Goal: Information Seeking & Learning: Learn about a topic

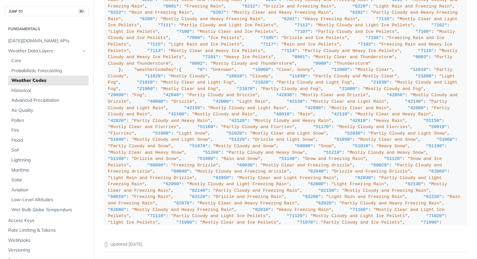
scroll to position [4568, 0]
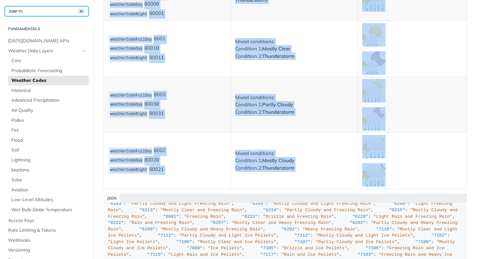
click at [26, 11] on button "JUMP TO ⌘/" at bounding box center [47, 11] width 84 height 10
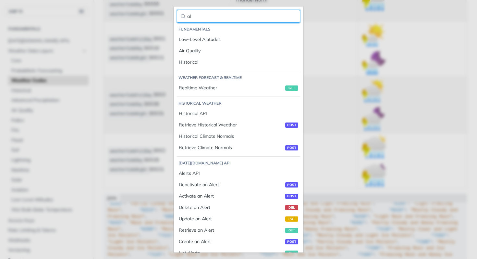
type input "a"
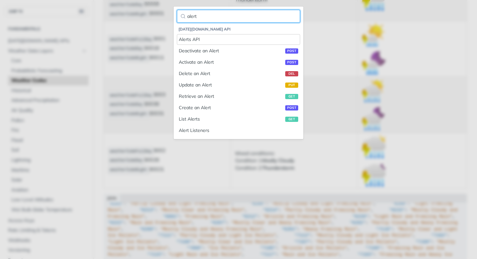
type input "alert"
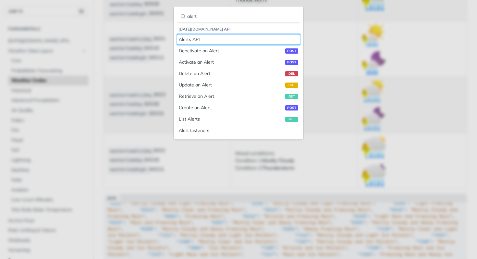
click at [226, 40] on div "Alerts API" at bounding box center [238, 39] width 119 height 7
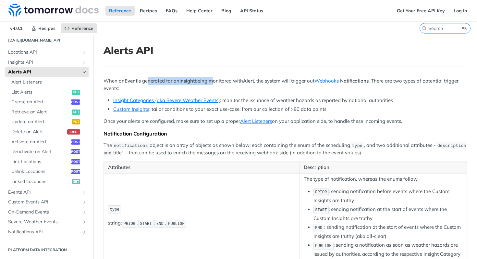
drag, startPoint x: 148, startPoint y: 79, endPoint x: 216, endPoint y: 80, distance: 68.1
click at [216, 80] on p "When an Event is generated for an Insight being monitored with Alert , the syst…" at bounding box center [284, 84] width 363 height 15
click at [217, 81] on p "When an Event is generated for an Insight being monitored with Alert , the syst…" at bounding box center [284, 84] width 363 height 15
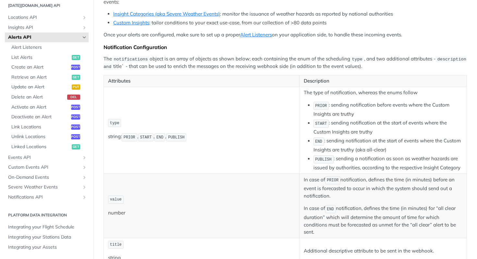
scroll to position [86, 0]
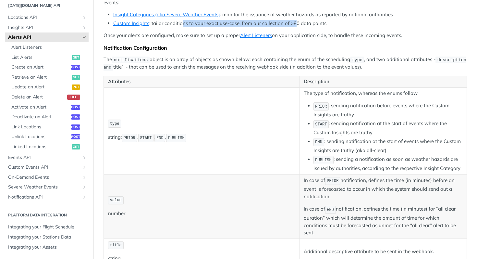
drag, startPoint x: 182, startPoint y: 23, endPoint x: 300, endPoint y: 24, distance: 118.7
click at [300, 24] on li "Custom Insights : tailor conditions to your exact use-case, from our collection…" at bounding box center [290, 23] width 354 height 7
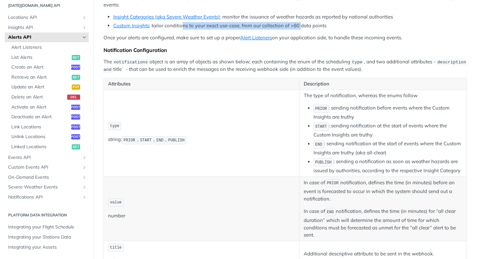
scroll to position [79, 0]
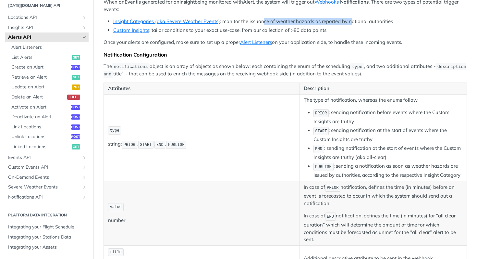
drag, startPoint x: 263, startPoint y: 21, endPoint x: 355, endPoint y: 23, distance: 91.2
click at [354, 23] on li "Insight Categories (aka Severe Weather Events) : monitor the issuance of weathe…" at bounding box center [290, 21] width 354 height 7
click at [357, 23] on li "Insight Categories (aka Severe Weather Events) : monitor the issuance of weathe…" at bounding box center [290, 21] width 354 height 7
drag, startPoint x: 316, startPoint y: 22, endPoint x: 234, endPoint y: 20, distance: 82.1
click at [234, 20] on li "Insight Categories (aka Severe Weather Events) : monitor the issuance of weathe…" at bounding box center [290, 21] width 354 height 7
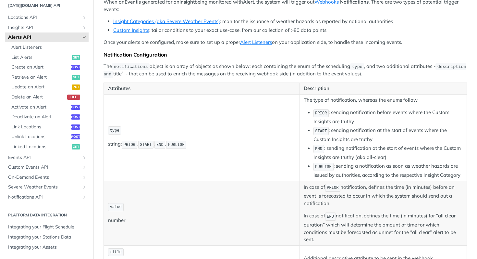
click at [234, 20] on li "Insight Categories (aka Severe Weather Events) : monitor the issuance of weathe…" at bounding box center [290, 21] width 354 height 7
drag, startPoint x: 234, startPoint y: 20, endPoint x: 274, endPoint y: 19, distance: 39.9
click at [274, 19] on li "Insight Categories (aka Severe Weather Events) : monitor the issuance of weathe…" at bounding box center [290, 21] width 354 height 7
click at [141, 31] on link "Custom Insights" at bounding box center [131, 30] width 36 height 6
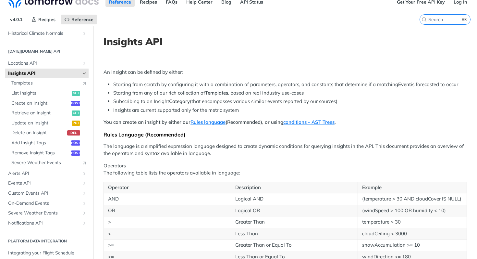
scroll to position [9, 0]
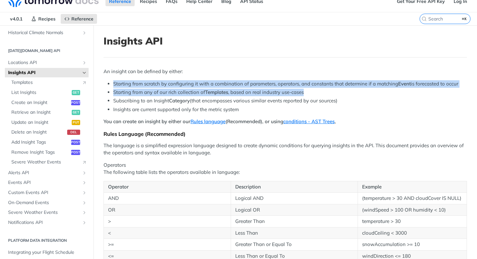
drag, startPoint x: 129, startPoint y: 83, endPoint x: 334, endPoint y: 89, distance: 205.1
click at [334, 89] on li "Starting from any of our rich collection of Templates , based on real industry …" at bounding box center [290, 92] width 354 height 7
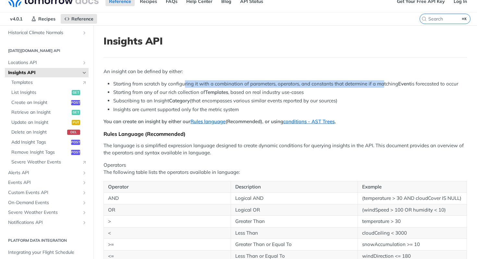
drag, startPoint x: 246, startPoint y: 85, endPoint x: 388, endPoint y: 82, distance: 142.1
click at [385, 83] on li "Starting from scratch by configuring it with a combination of parameters, opera…" at bounding box center [290, 83] width 354 height 7
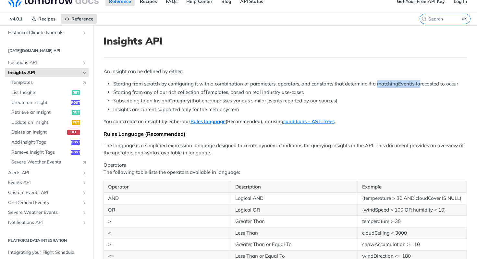
drag, startPoint x: 379, startPoint y: 81, endPoint x: 421, endPoint y: 86, distance: 42.8
click at [421, 86] on li "Starting from scratch by configuring it with a combination of parameters, opera…" at bounding box center [290, 83] width 354 height 7
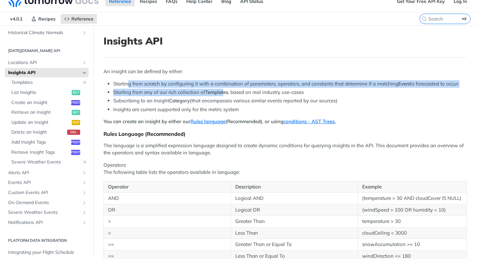
drag, startPoint x: 128, startPoint y: 87, endPoint x: 245, endPoint y: 94, distance: 116.7
click at [243, 94] on ul "Starting from scratch by configuring it with a combination of parameters, opera…" at bounding box center [284, 96] width 363 height 33
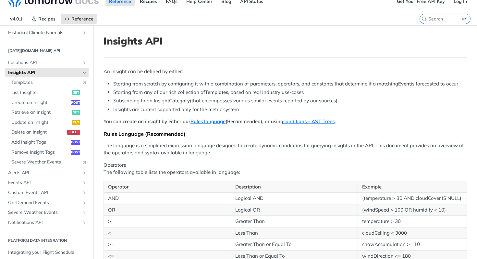
click at [245, 94] on li "Starting from any of our rich collection of Templates , based on real industry …" at bounding box center [290, 92] width 354 height 7
drag, startPoint x: 171, startPoint y: 98, endPoint x: 260, endPoint y: 95, distance: 89.6
click at [259, 96] on ul "Starting from scratch by configuring it with a combination of parameters, opera…" at bounding box center [284, 96] width 363 height 33
click at [260, 95] on li "Starting from any of our rich collection of Templates , based on real industry …" at bounding box center [290, 92] width 354 height 7
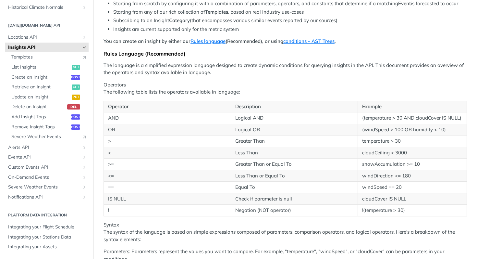
scroll to position [90, 0]
drag, startPoint x: 405, startPoint y: 125, endPoint x: 366, endPoint y: 121, distance: 39.1
click at [366, 121] on td "(temperature > 30 AND cloudCover IS NULL)" at bounding box center [412, 118] width 109 height 12
drag, startPoint x: 365, startPoint y: 121, endPoint x: 360, endPoint y: 117, distance: 6.2
click at [365, 121] on td "(temperature > 30 AND cloudCover IS NULL)" at bounding box center [412, 118] width 109 height 12
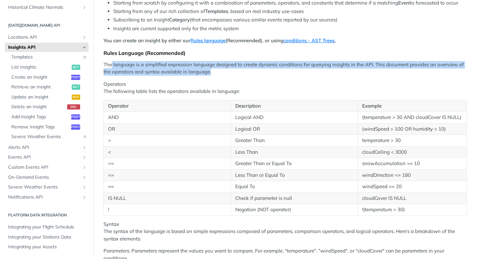
drag, startPoint x: 122, startPoint y: 63, endPoint x: 236, endPoint y: 75, distance: 114.5
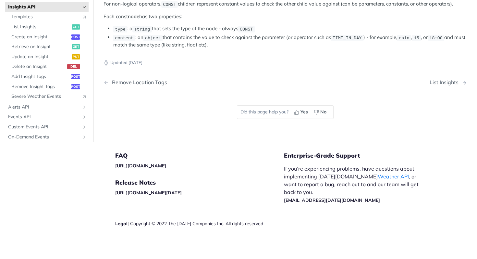
scroll to position [177, 0]
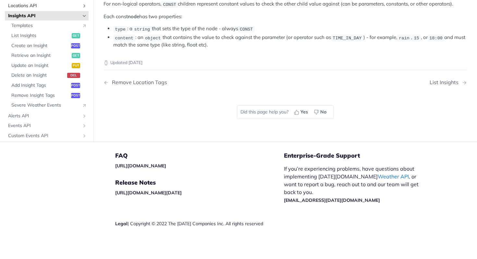
click at [43, 9] on span "Locations API" at bounding box center [44, 6] width 72 height 6
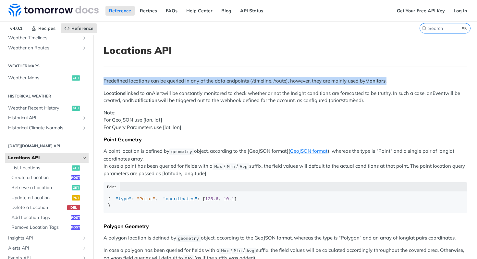
drag, startPoint x: 121, startPoint y: 74, endPoint x: 265, endPoint y: 86, distance: 144.2
click at [186, 79] on p "Predefined locations can be queried in any of the data endpoints (/timeline, /r…" at bounding box center [284, 80] width 363 height 7
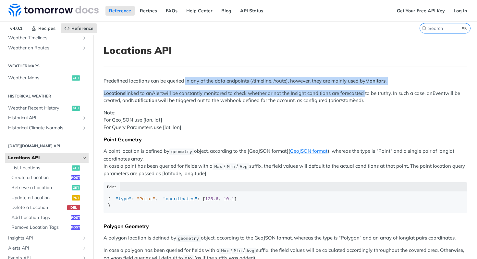
drag, startPoint x: 186, startPoint y: 79, endPoint x: 348, endPoint y: 96, distance: 163.4
click at [346, 96] on div "Predefined locations can be queried in any of the data endpoints (/timeline, /r…" at bounding box center [284, 246] width 363 height 339
click at [348, 96] on p "Locations linked to an Alert will be constantly monitored to check whether or n…" at bounding box center [284, 97] width 363 height 15
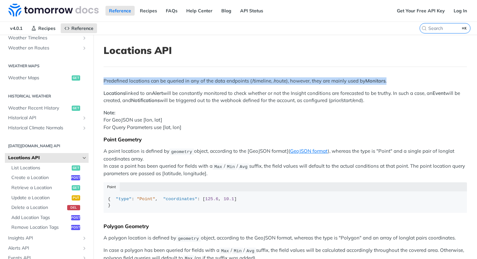
drag, startPoint x: 221, startPoint y: 75, endPoint x: 385, endPoint y: 89, distance: 164.1
click at [385, 89] on div "Predefined locations can be queried in any of the data endpoints (/timeline, /r…" at bounding box center [284, 246] width 363 height 339
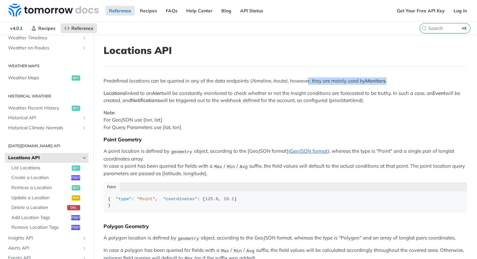
drag, startPoint x: 330, startPoint y: 85, endPoint x: 358, endPoint y: 87, distance: 28.0
click at [358, 87] on div "Predefined locations can be queried in any of the data endpoints (/timeline, /r…" at bounding box center [284, 246] width 363 height 339
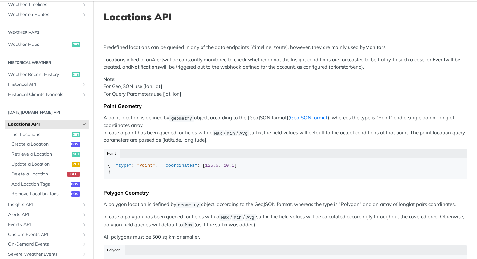
scroll to position [33, 0]
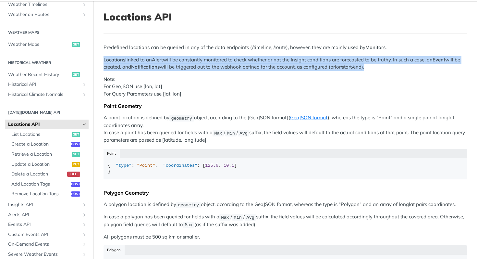
drag, startPoint x: 104, startPoint y: 57, endPoint x: 233, endPoint y: 74, distance: 129.9
click at [232, 74] on div "Predefined locations can be queried in any of the data endpoints (/timeline, /r…" at bounding box center [284, 213] width 363 height 339
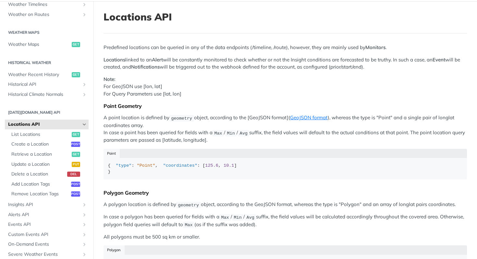
click at [234, 73] on div "Predefined locations can be queried in any of the data endpoints (/timeline, /r…" at bounding box center [284, 213] width 363 height 339
click at [29, 114] on h2 "[DATE][DOMAIN_NAME] API" at bounding box center [47, 112] width 84 height 6
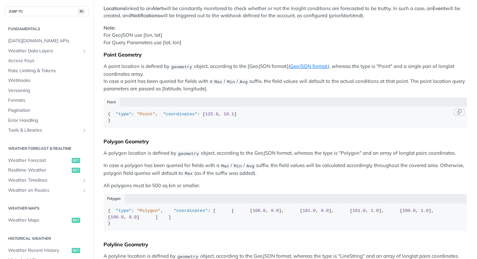
scroll to position [104, 0]
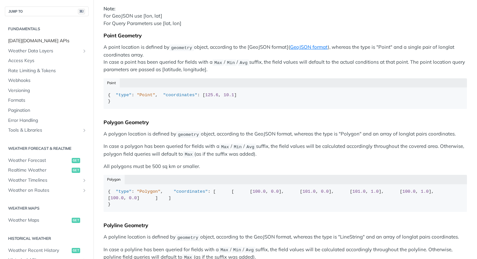
click at [30, 41] on span "[DATE][DOMAIN_NAME] APIs" at bounding box center [47, 41] width 79 height 6
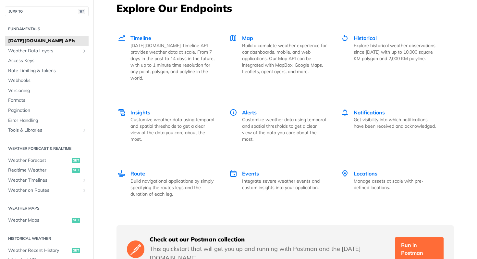
scroll to position [896, 0]
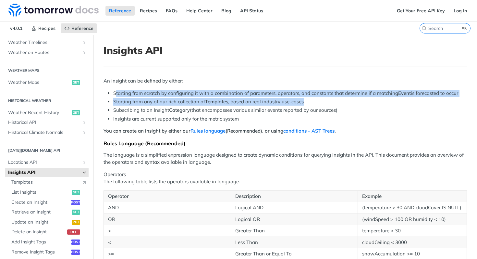
drag, startPoint x: 121, startPoint y: 90, endPoint x: 324, endPoint y: 100, distance: 203.6
click at [324, 100] on ul "Starting from scratch by configuring it with a combination of parameters, opera…" at bounding box center [284, 106] width 363 height 33
click at [320, 102] on li "Starting from any of our rich collection of Templates , based on real industry …" at bounding box center [290, 101] width 354 height 7
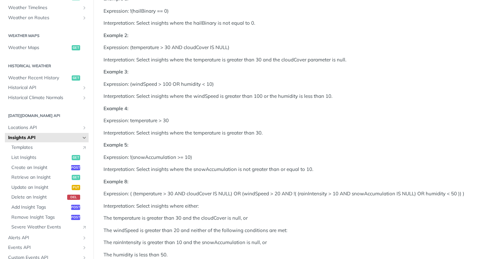
scroll to position [457, 0]
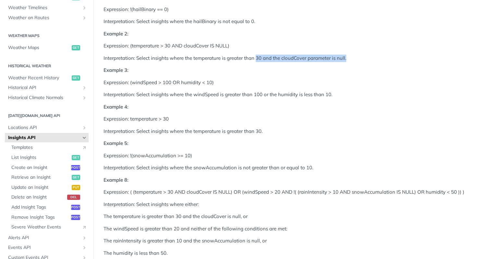
drag, startPoint x: 303, startPoint y: 66, endPoint x: 361, endPoint y: 65, distance: 58.1
click at [359, 62] on p "Interpretation: Select insights where the temperature is greater than 30 and th…" at bounding box center [284, 57] width 363 height 7
click at [361, 62] on p "Interpretation: Select insights where the temperature is greater than 30 and th…" at bounding box center [284, 57] width 363 height 7
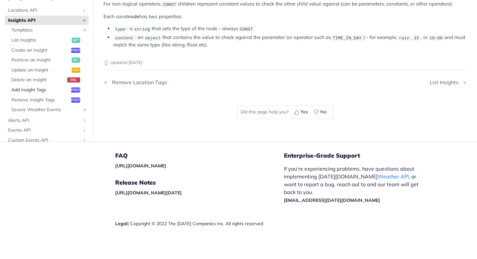
scroll to position [174, 0]
click at [31, 30] on span "Templates" at bounding box center [44, 29] width 67 height 6
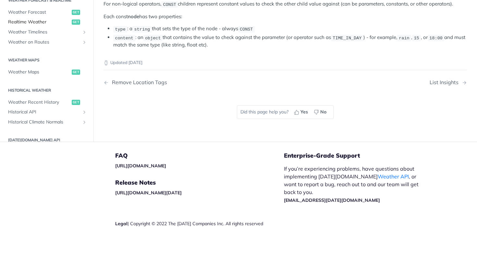
scroll to position [0, 0]
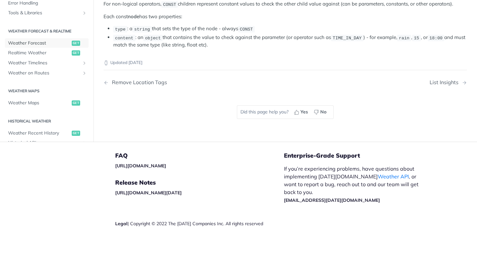
click at [42, 46] on span "Weather Forecast" at bounding box center [39, 43] width 62 height 6
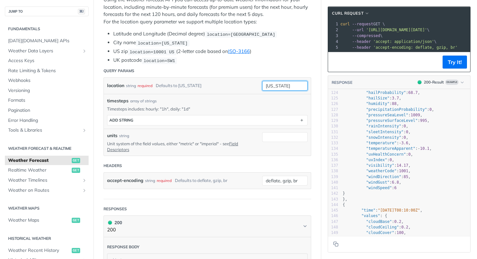
click at [277, 85] on input "new york" at bounding box center [284, 86] width 45 height 10
click at [167, 113] on div "timesteps ADD string" at bounding box center [207, 119] width 200 height 14
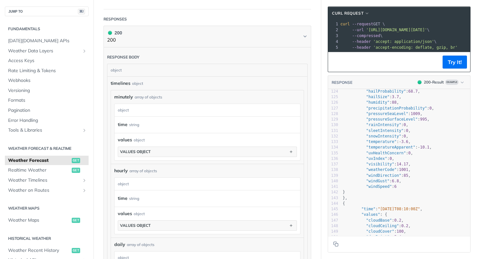
click at [144, 83] on div "timelines object" at bounding box center [207, 83] width 193 height 7
click at [134, 83] on div "object" at bounding box center [137, 83] width 11 height 6
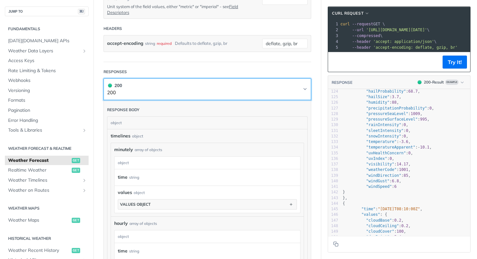
click at [153, 87] on button "200 200" at bounding box center [207, 89] width 200 height 15
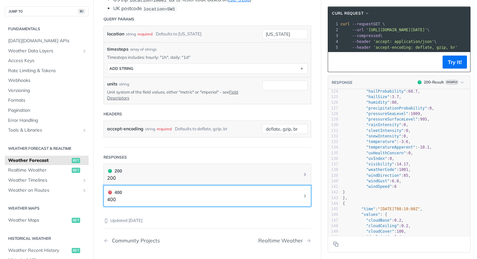
click at [181, 194] on button "400 400" at bounding box center [207, 195] width 200 height 15
click at [179, 192] on button "400 400" at bounding box center [207, 195] width 200 height 15
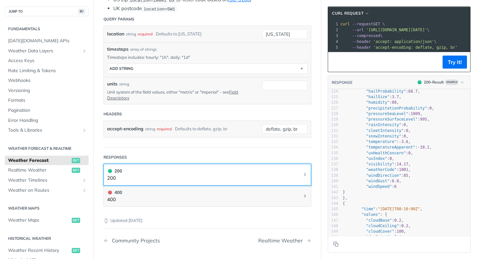
click at [175, 178] on button "200 200" at bounding box center [207, 174] width 200 height 15
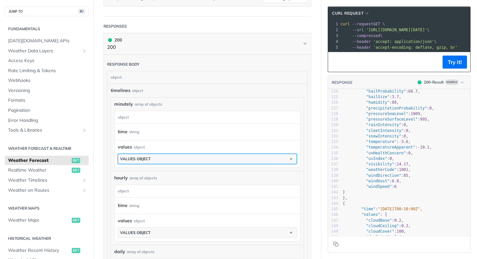
click at [157, 158] on button "values object" at bounding box center [207, 159] width 178 height 10
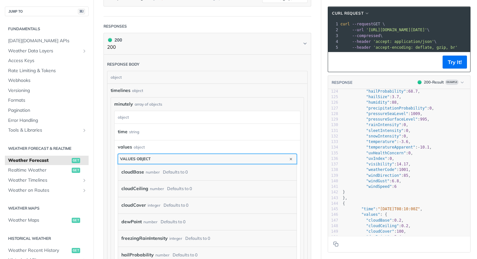
click at [159, 159] on button "values object" at bounding box center [207, 159] width 178 height 10
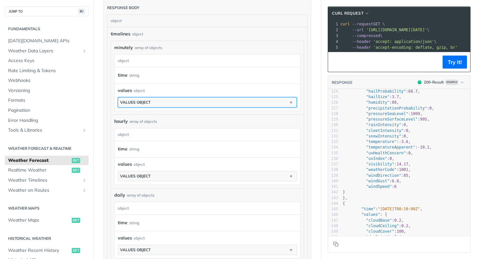
click at [162, 101] on button "values object" at bounding box center [207, 102] width 178 height 10
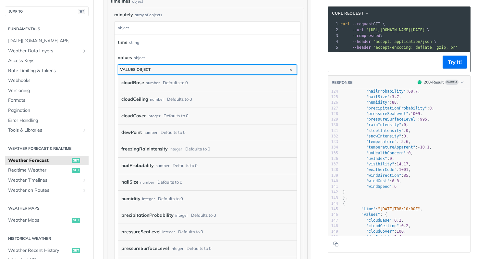
click at [149, 67] on div "values object" at bounding box center [135, 69] width 30 height 5
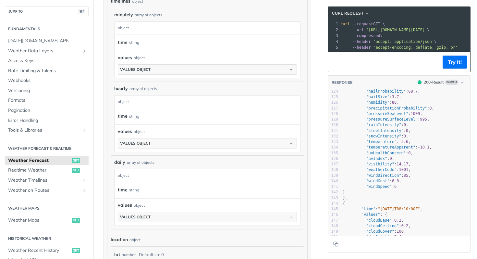
click at [162, 102] on div "object" at bounding box center [207, 101] width 184 height 12
click at [163, 115] on div "time string" at bounding box center [202, 116] width 169 height 10
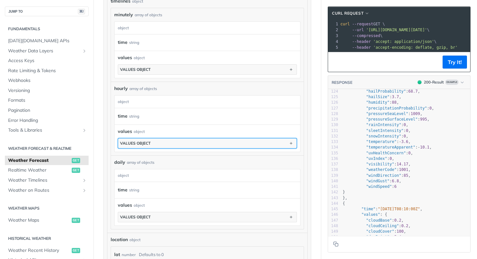
click at [170, 139] on button "values object" at bounding box center [207, 143] width 178 height 10
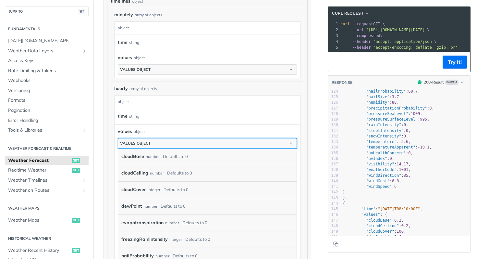
click at [174, 139] on button "values object" at bounding box center [207, 143] width 178 height 10
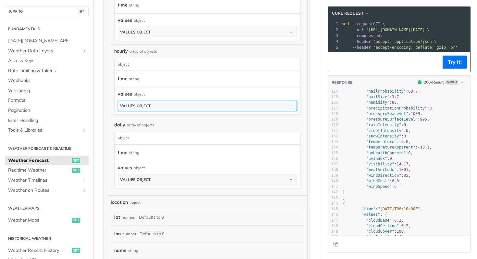
click at [158, 105] on button "values object" at bounding box center [207, 106] width 178 height 10
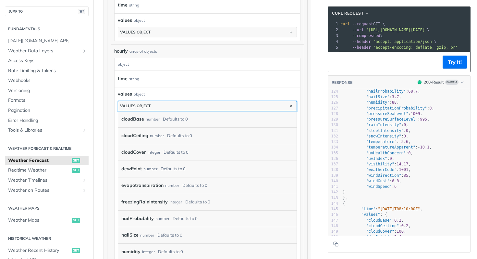
click at [158, 106] on button "values object" at bounding box center [207, 106] width 178 height 10
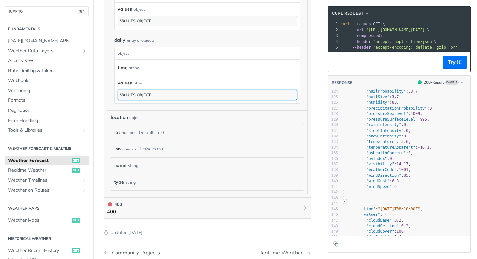
click at [154, 96] on button "values object" at bounding box center [207, 95] width 178 height 10
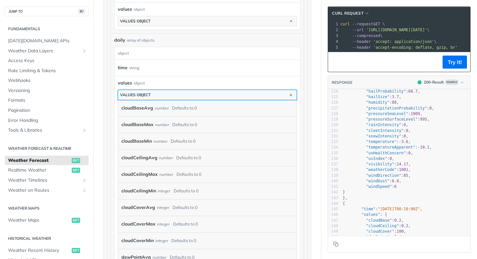
click at [154, 95] on button "values object" at bounding box center [207, 95] width 178 height 10
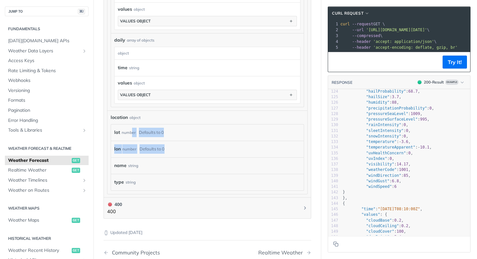
drag, startPoint x: 134, startPoint y: 131, endPoint x: 227, endPoint y: 151, distance: 95.2
click at [222, 150] on div "lat number Defaults to 0 lon number Defaults to 0 name string type string" at bounding box center [207, 157] width 193 height 66
click at [226, 150] on div "lon number Defaults to 0" at bounding box center [204, 149] width 180 height 10
drag, startPoint x: 193, startPoint y: 152, endPoint x: 109, endPoint y: 134, distance: 86.3
click at [109, 134] on div "location object lat number Defaults to 0 lon number Defaults to 0 name string t…" at bounding box center [207, 151] width 200 height 83
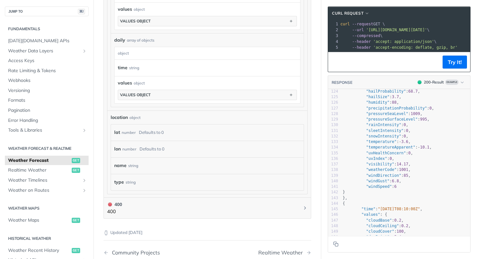
drag, startPoint x: 109, startPoint y: 134, endPoint x: 122, endPoint y: 140, distance: 14.5
click at [109, 134] on div "location object lat number Defaults to 0 lon number Defaults to 0 name string t…" at bounding box center [207, 151] width 200 height 83
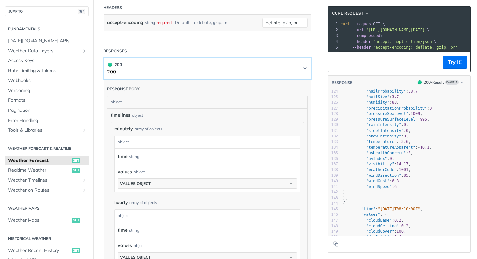
click at [159, 71] on button "200 200" at bounding box center [207, 68] width 200 height 15
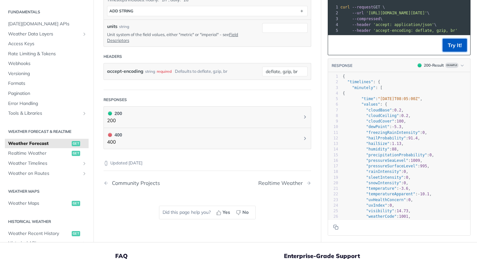
click at [452, 44] on button "Try It!" at bounding box center [454, 45] width 24 height 13
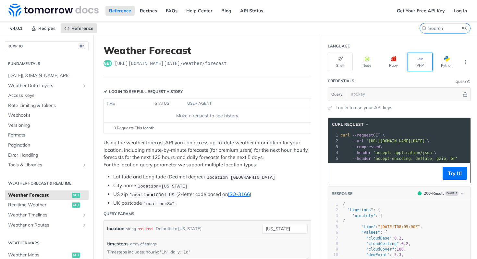
click at [407, 59] on button "PHP" at bounding box center [419, 62] width 25 height 18
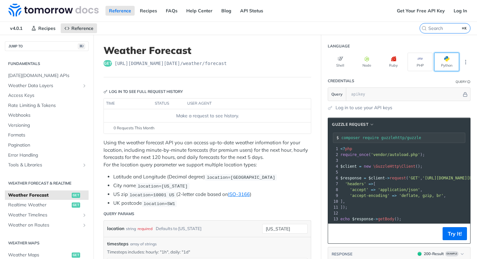
click at [435, 58] on button "Python" at bounding box center [446, 62] width 25 height 18
type input "python -m pip install requests"
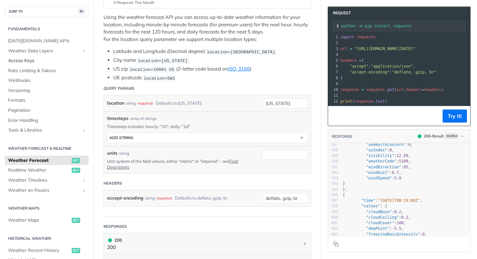
click at [19, 63] on span "Access Keys" at bounding box center [47, 60] width 79 height 6
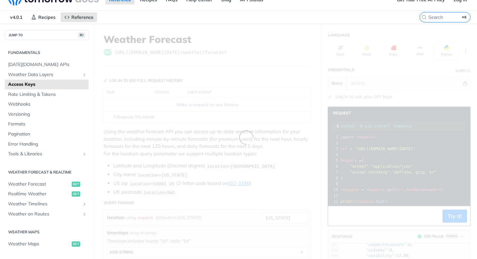
scroll to position [1, 0]
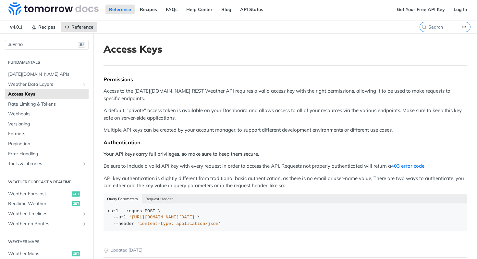
drag, startPoint x: 33, startPoint y: 58, endPoint x: 36, endPoint y: 80, distance: 22.9
click at [33, 58] on section "Fundamentals Tomorrow.io APIs Weather Data Layers Core Probabilistic Forecastin…" at bounding box center [47, 112] width 84 height 113
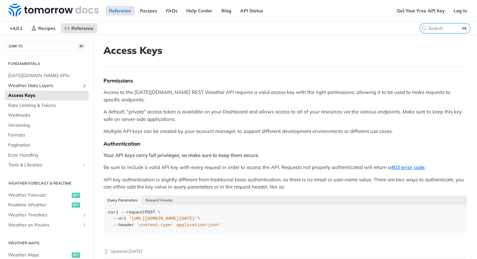
click at [35, 89] on link "Weather Data Layers" at bounding box center [47, 86] width 84 height 10
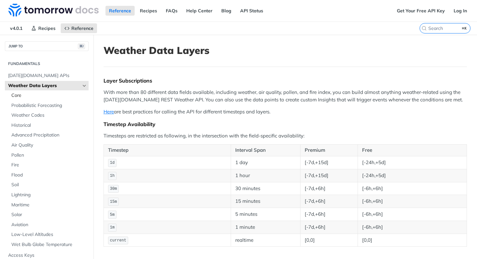
click at [32, 95] on span "Core" at bounding box center [49, 95] width 76 height 6
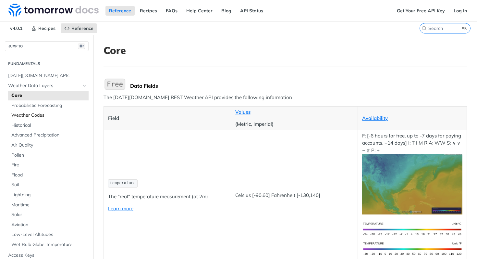
click at [37, 113] on span "Weather Codes" at bounding box center [49, 115] width 76 height 6
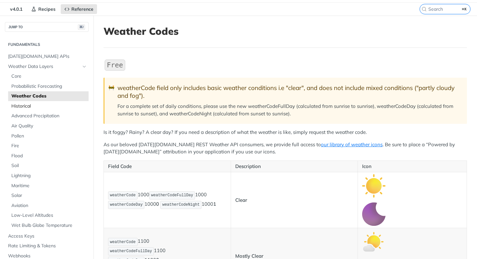
scroll to position [44, 0]
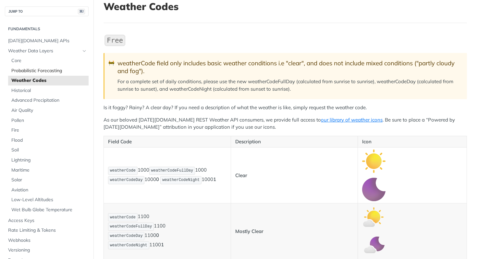
click at [50, 72] on span "Probabilistic Forecasting" at bounding box center [49, 70] width 76 height 6
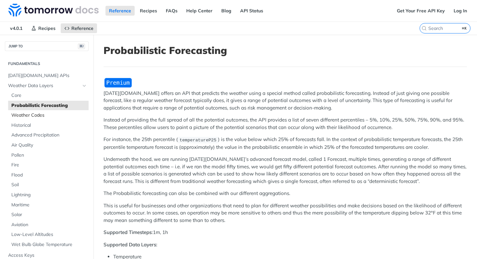
click at [24, 113] on span "Weather Codes" at bounding box center [49, 115] width 76 height 6
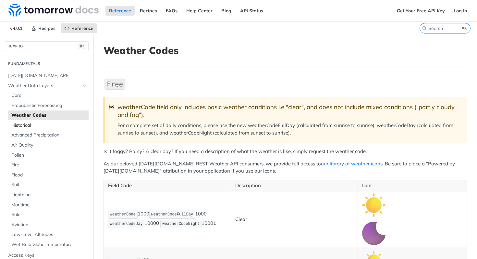
click at [28, 124] on span "Historical" at bounding box center [49, 125] width 76 height 6
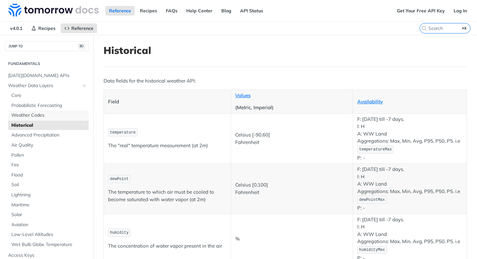
click at [31, 116] on span "Weather Codes" at bounding box center [49, 115] width 76 height 6
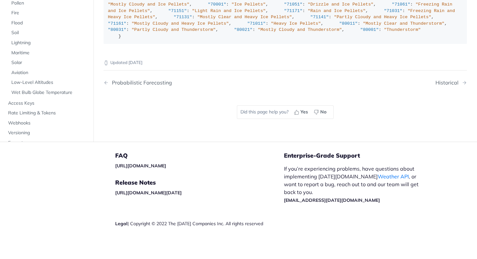
scroll to position [4867, 0]
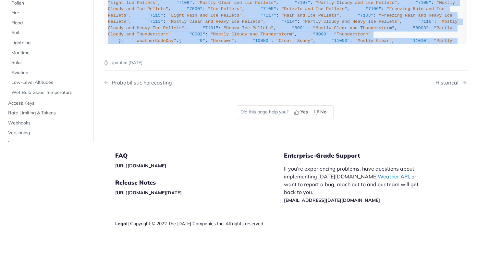
scroll to position [4710, 0]
drag, startPoint x: 134, startPoint y: 129, endPoint x: 106, endPoint y: 62, distance: 73.1
copy div ""weatherCode" : { "0" : "Unknown" , "1000" : "Clear, Sunny" , "1100" : "Mostly …"
